Goal: Information Seeking & Learning: Understand process/instructions

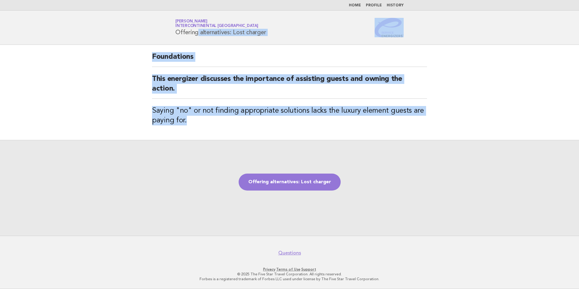
drag, startPoint x: 191, startPoint y: 125, endPoint x: 154, endPoint y: 41, distance: 91.8
click at [154, 41] on body "Home Profile History Service Energizers Janice Lasangue InterContinental Doha B…" at bounding box center [289, 144] width 579 height 289
copy body "Offering alternatives: Lost charger Foundations This energizer discusses the im…"
click at [294, 183] on link "Offering alternatives: Lost charger" at bounding box center [290, 182] width 102 height 17
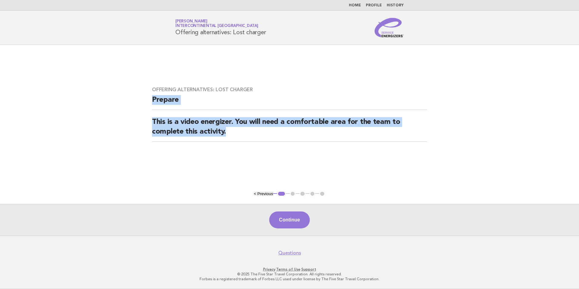
drag, startPoint x: 224, startPoint y: 134, endPoint x: 151, endPoint y: 105, distance: 78.0
click at [151, 105] on div "Offering alternatives: Lost charger Prepare This is a video energizer. You will…" at bounding box center [290, 117] width 290 height 77
copy div "Prepare This is a video energizer. You will need a comfortable area for the tea…"
click at [291, 217] on button "Continue" at bounding box center [289, 219] width 40 height 17
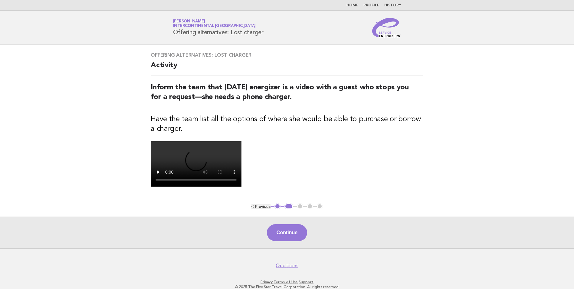
drag, startPoint x: 187, startPoint y: 135, endPoint x: 144, endPoint y: 68, distance: 78.6
click at [144, 68] on div "Offering alternatives: Lost charger Activity Inform the team that today's energ…" at bounding box center [287, 124] width 287 height 158
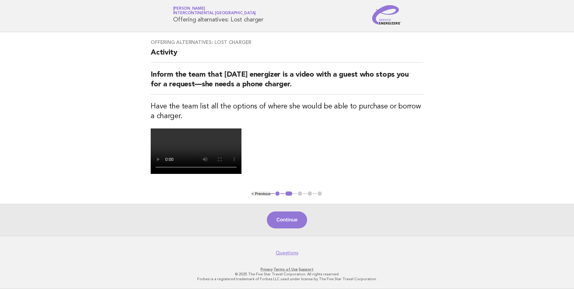
scroll to position [91, 0]
click at [242, 146] on video at bounding box center [196, 150] width 91 height 45
click at [242, 147] on video at bounding box center [196, 150] width 91 height 45
click at [289, 224] on button "Continue" at bounding box center [287, 219] width 40 height 17
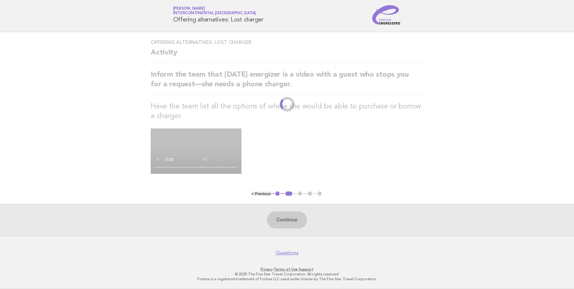
scroll to position [0, 0]
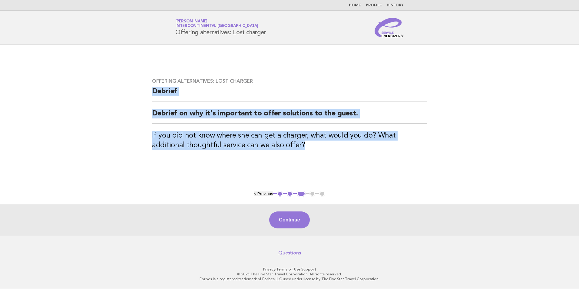
drag, startPoint x: 270, startPoint y: 147, endPoint x: 146, endPoint y: 95, distance: 134.8
click at [146, 95] on div "Offering alternatives: Lost charger Debrief Debrief on why it's important to of…" at bounding box center [290, 118] width 290 height 94
copy div "Debrief Debrief on why it's important to offer solutions to the guest. If you d…"
click at [301, 215] on button "Continue" at bounding box center [289, 219] width 40 height 17
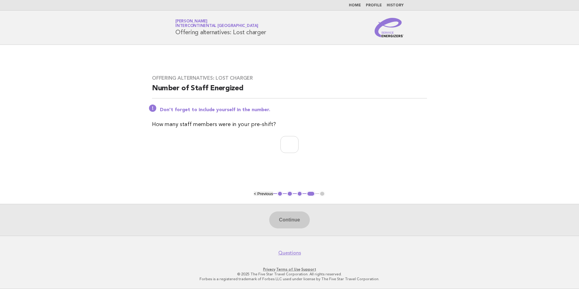
click at [267, 195] on button "< Previous" at bounding box center [263, 193] width 19 height 5
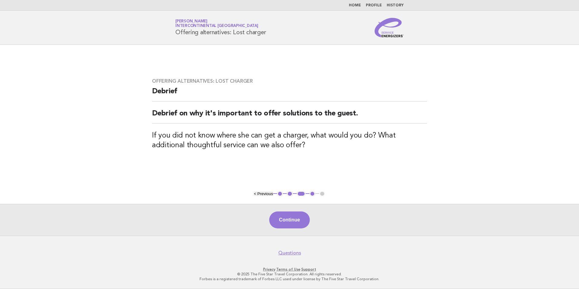
click at [263, 194] on button "< Previous" at bounding box center [263, 193] width 19 height 5
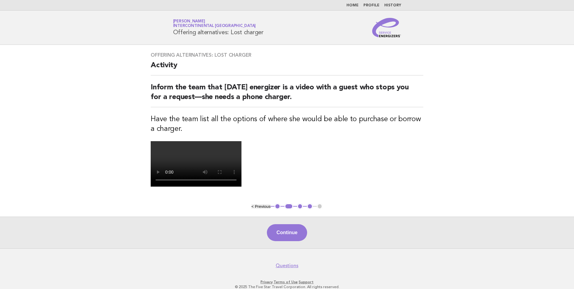
click at [242, 187] on video at bounding box center [196, 163] width 91 height 45
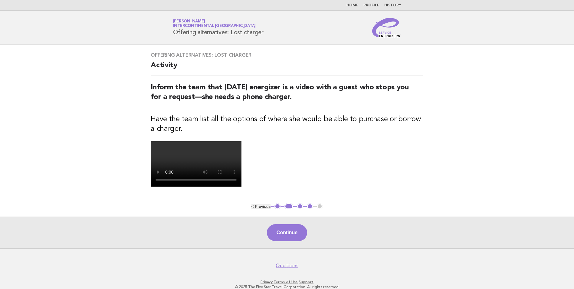
click at [242, 187] on video at bounding box center [196, 163] width 91 height 45
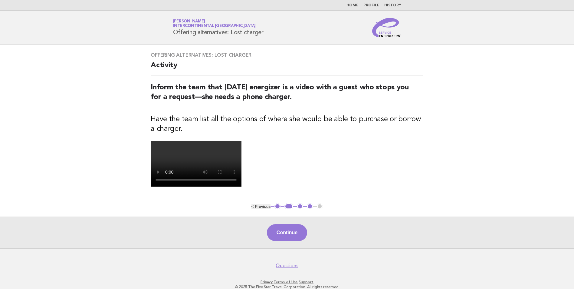
click at [242, 187] on video at bounding box center [196, 163] width 91 height 45
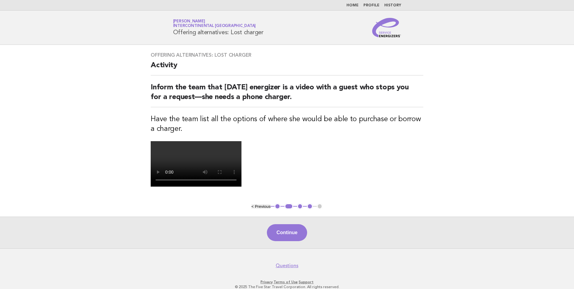
click at [242, 187] on video at bounding box center [196, 163] width 91 height 45
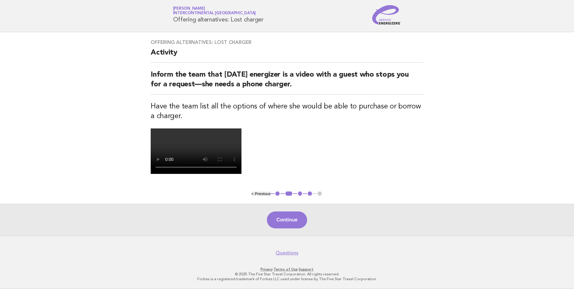
scroll to position [61, 0]
click at [242, 174] on video at bounding box center [196, 150] width 91 height 45
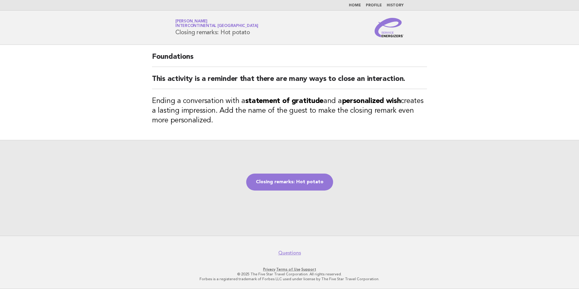
drag, startPoint x: 211, startPoint y: 132, endPoint x: 148, endPoint y: 39, distance: 112.6
click at [148, 39] on body "Home Profile History Service Energizers Janice Lasangue InterContinental Doha B…" at bounding box center [289, 144] width 579 height 289
copy body "Closing remarks: Hot potato Foundations This activity is a reminder that there …"
click at [289, 186] on link "Closing remarks: Hot potato" at bounding box center [289, 182] width 87 height 17
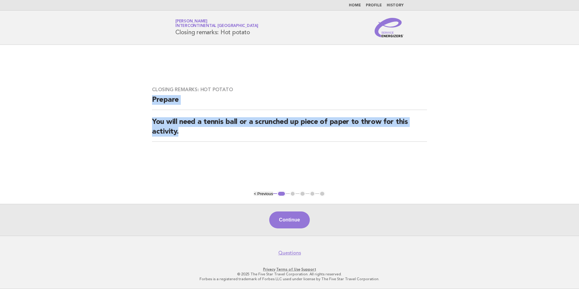
drag, startPoint x: 206, startPoint y: 145, endPoint x: 149, endPoint y: 95, distance: 76.0
click at [149, 95] on div "Closing remarks: Hot potato Prepare You will need a tennis ball or a scrunched …" at bounding box center [290, 117] width 290 height 77
copy div "Prepare You will need a tennis ball or a scrunched up piece of paper to throw f…"
click at [283, 214] on button "Continue" at bounding box center [289, 219] width 40 height 17
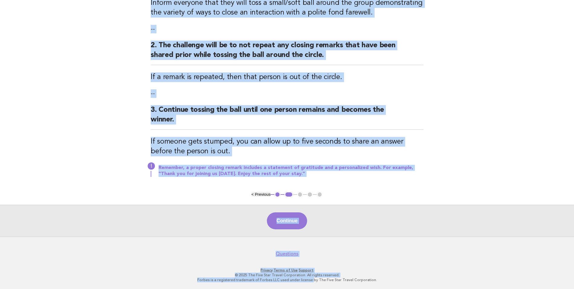
scroll to position [107, 0]
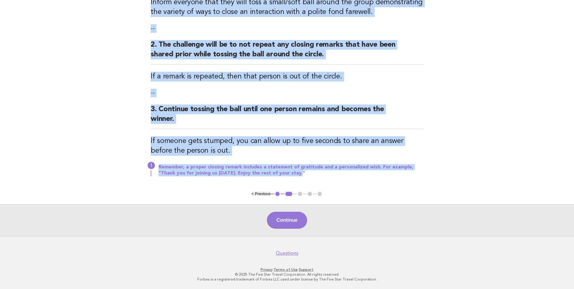
drag, startPoint x: 151, startPoint y: 65, endPoint x: 355, endPoint y: 177, distance: 232.4
click at [355, 177] on div "Closing remarks: Hot potato Activity 1. Have the group stand in a circle. Infor…" at bounding box center [287, 64] width 287 height 253
copy div "Activity 1. Have the group stand in a circle. Inform everyone that they will to…"
click at [294, 220] on button "Continue" at bounding box center [287, 220] width 40 height 17
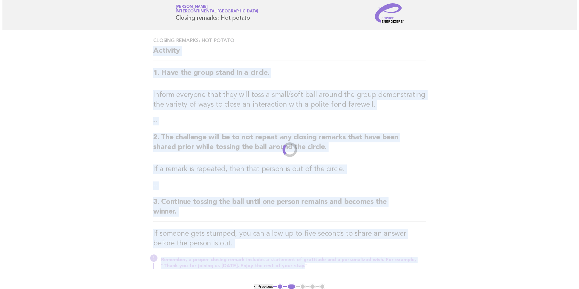
scroll to position [0, 0]
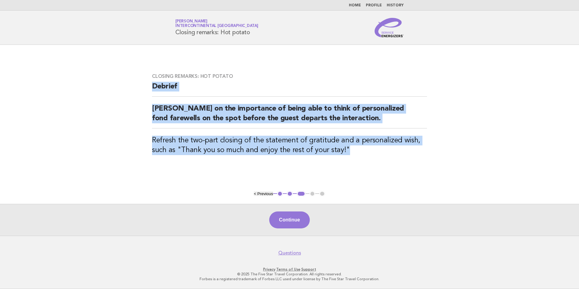
drag, startPoint x: 353, startPoint y: 150, endPoint x: 127, endPoint y: 94, distance: 233.1
click at [127, 94] on main "Closing remarks: Hot potato Debrief Debrief on the importance of being able to …" at bounding box center [289, 140] width 579 height 191
copy div "Debrief Debrief on the importance of being able to think of personalized fond f…"
click at [293, 218] on button "Continue" at bounding box center [289, 219] width 40 height 17
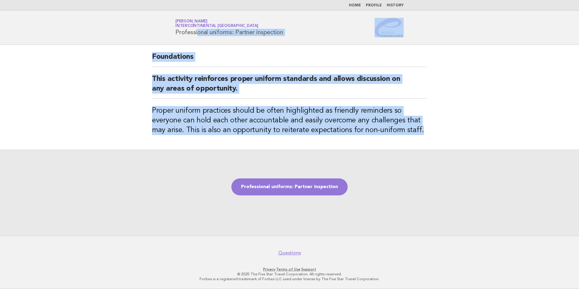
drag, startPoint x: 396, startPoint y: 132, endPoint x: 151, endPoint y: 41, distance: 261.2
click at [151, 41] on body "Home Profile History Service Energizers [PERSON_NAME] InterContinental [GEOGRAP…" at bounding box center [289, 144] width 579 height 289
copy body "Professional uniforms: Partner inspection Foundations This activity reinforces …"
click at [287, 182] on link "Professional uniforms: Partner inspection" at bounding box center [289, 186] width 116 height 17
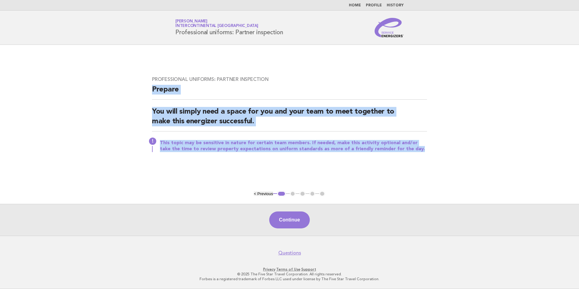
drag, startPoint x: 408, startPoint y: 151, endPoint x: 149, endPoint y: 95, distance: 264.5
click at [149, 95] on div "Professional uniforms: Partner inspection Prepare You will simply need a space …" at bounding box center [290, 118] width 290 height 98
copy div "Prepare You will simply need a space for you and your team to meet together to …"
click at [293, 215] on button "Continue" at bounding box center [289, 219] width 40 height 17
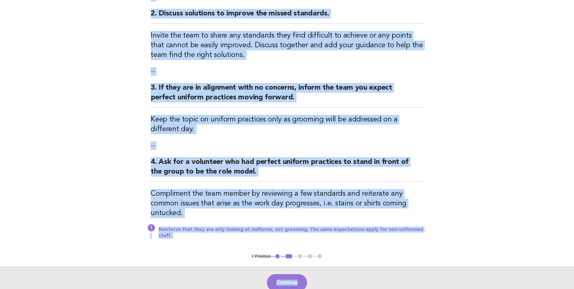
scroll to position [220, 0]
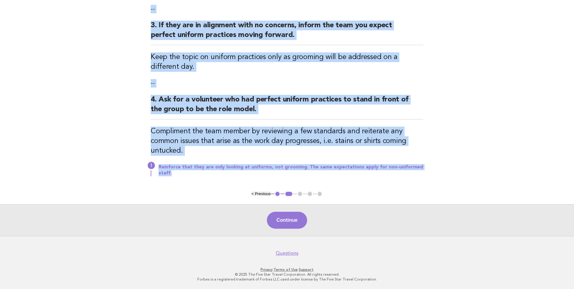
drag, startPoint x: 151, startPoint y: 66, endPoint x: 416, endPoint y: 172, distance: 285.2
click at [416, 172] on div "Professional uniforms: Partner inspection Activity 1. Pair the team up. Within …" at bounding box center [287, 8] width 287 height 366
copy div "Activity 1. Pair the team up. Within three minutes, have each pair inspect each…"
click at [295, 218] on button "Continue" at bounding box center [287, 220] width 40 height 17
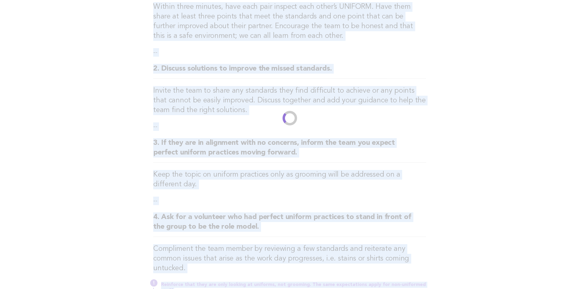
scroll to position [0, 0]
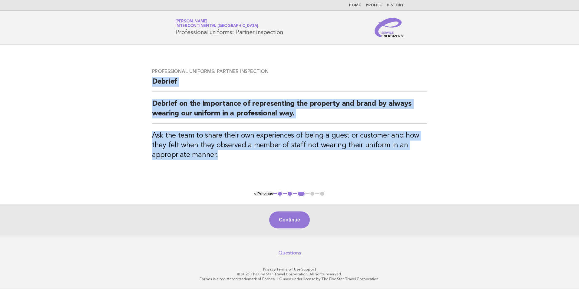
drag, startPoint x: 228, startPoint y: 163, endPoint x: 147, endPoint y: 86, distance: 112.3
click at [147, 86] on div "Professional uniforms: Partner inspection Debrief Debrief on the importance of …" at bounding box center [290, 117] width 290 height 113
copy div "Debrief Debrief on the importance of representing the property and brand by alw…"
click at [293, 217] on button "Continue" at bounding box center [289, 219] width 40 height 17
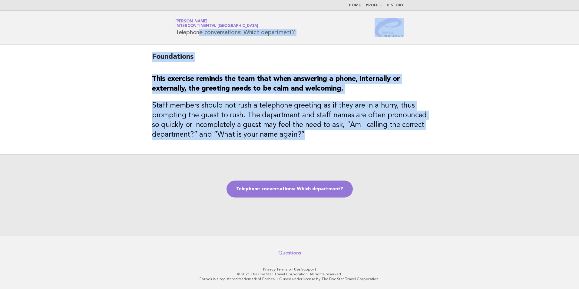
drag, startPoint x: 319, startPoint y: 144, endPoint x: 156, endPoint y: 41, distance: 192.6
click at [156, 41] on body "Home Profile History Service Energizers Janice Lasangue InterContinental Doha B…" at bounding box center [289, 144] width 579 height 289
copy body "Telephone conversations: Which department? Foundations This exercise reminds th…"
click at [310, 184] on link "Telephone conversations: Which department?" at bounding box center [290, 188] width 126 height 17
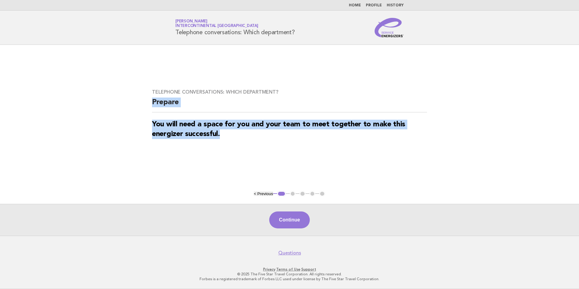
drag, startPoint x: 246, startPoint y: 147, endPoint x: 138, endPoint y: 98, distance: 118.3
click at [138, 98] on main "Telephone conversations: Which department? Prepare You will need a space for yo…" at bounding box center [289, 140] width 579 height 191
copy div "Prepare You will need a space for you and your team to meet together to make th…"
click at [296, 217] on button "Continue" at bounding box center [289, 219] width 40 height 17
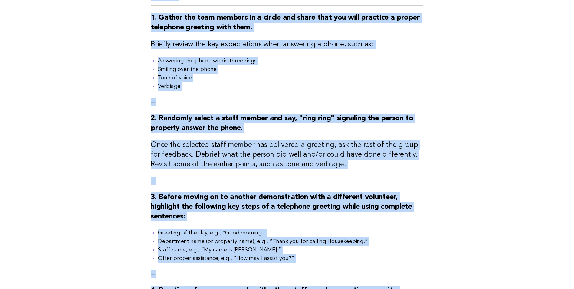
scroll to position [220, 0]
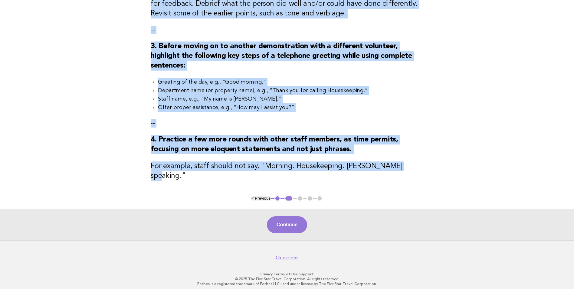
drag, startPoint x: 152, startPoint y: 65, endPoint x: 406, endPoint y: 185, distance: 281.6
click at [406, 185] on div "Telephone conversations: Which department? Activity 1. Gather the team members …" at bounding box center [287, 9] width 287 height 371
copy div "Loremips 0. Dolors ame cons adipisc el s doeius tem incid utla etd magn aliquae…"
click at [284, 221] on button "Continue" at bounding box center [287, 224] width 40 height 17
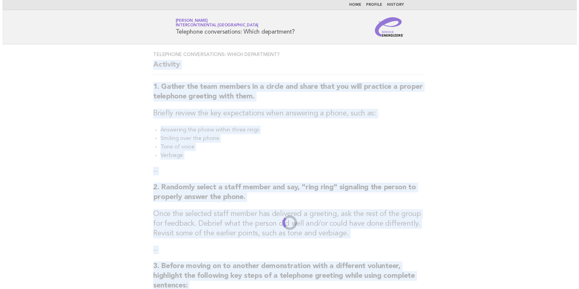
scroll to position [0, 0]
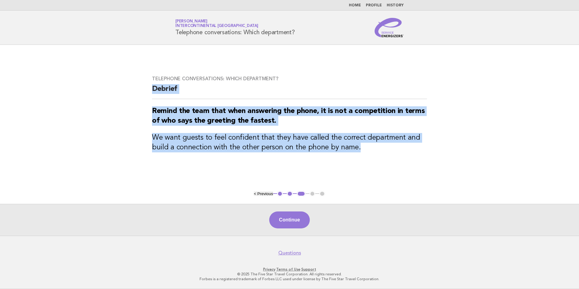
drag, startPoint x: 365, startPoint y: 150, endPoint x: 154, endPoint y: 91, distance: 218.8
click at [154, 91] on div "Telephone conversations: Which department? Debrief Remind the team that when an…" at bounding box center [290, 117] width 290 height 98
copy div "Debrief Remind the team that when answering the phone, it is not a competition …"
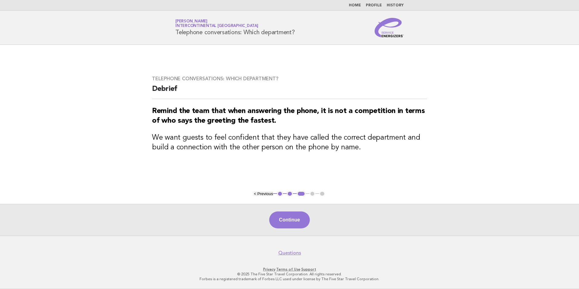
click at [494, 76] on main "Telephone conversations: Which department? Debrief Remind the team that when an…" at bounding box center [289, 140] width 579 height 191
